Goal: Task Accomplishment & Management: Use online tool/utility

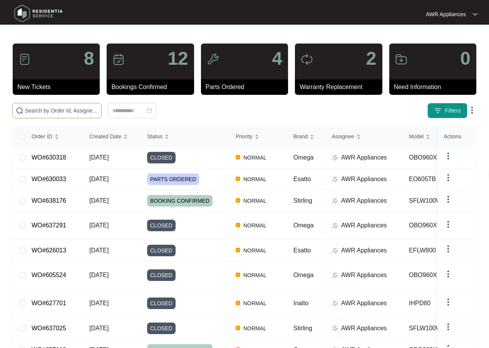
click at [29, 113] on input "text" at bounding box center [61, 110] width 73 height 8
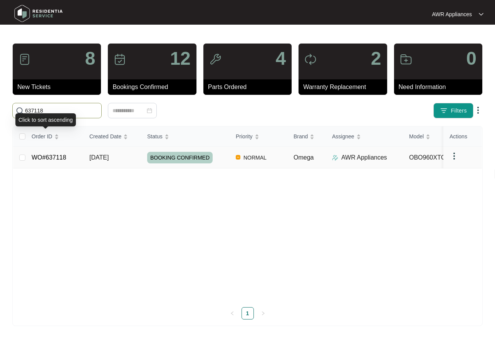
type input "637118"
click at [72, 156] on td "WO#637118" at bounding box center [54, 158] width 58 height 22
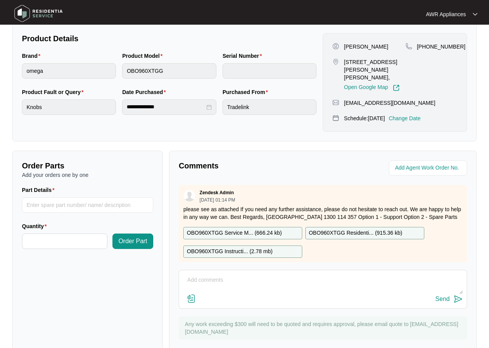
scroll to position [194, 0]
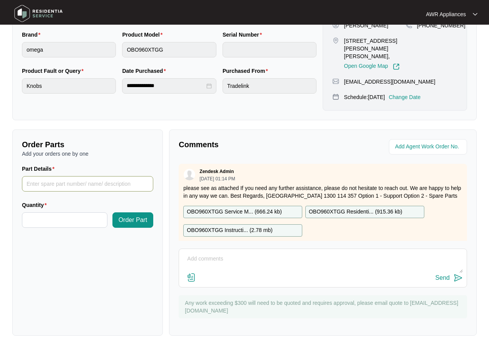
click at [40, 182] on input "Part Details" at bounding box center [87, 183] width 131 height 15
type input "SP18485"
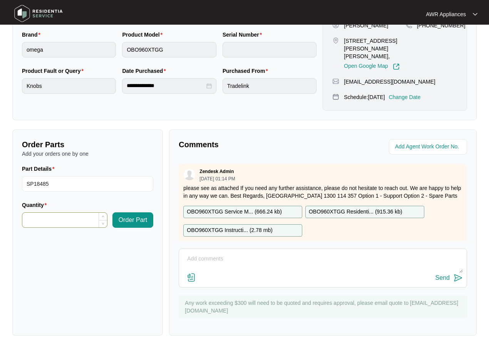
drag, startPoint x: 28, startPoint y: 221, endPoint x: 41, endPoint y: 217, distance: 13.6
click at [29, 221] on input "Quantity" at bounding box center [64, 220] width 85 height 15
type input "*"
click at [138, 221] on span "Order Part" at bounding box center [133, 219] width 29 height 9
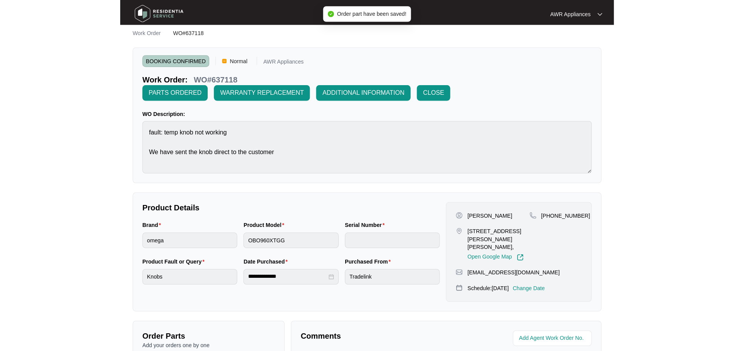
scroll to position [2, 0]
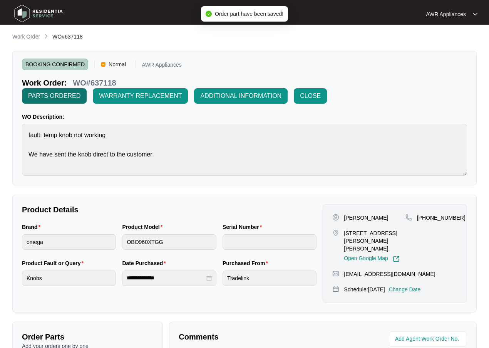
click at [54, 97] on span "PARTS ORDERED" at bounding box center [54, 95] width 52 height 9
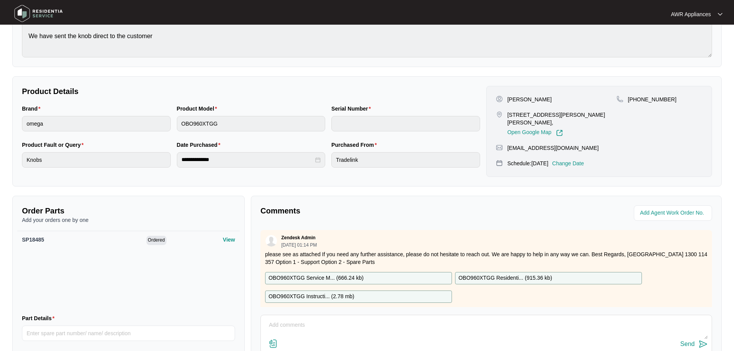
scroll to position [162, 0]
